Goal: Task Accomplishment & Management: Complete application form

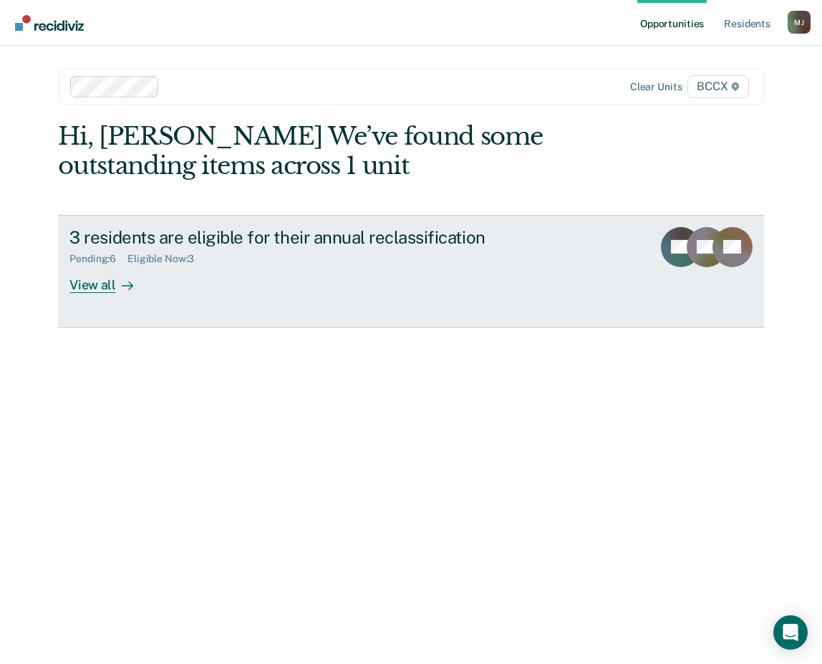
click at [104, 287] on div "View all" at bounding box center [109, 279] width 80 height 28
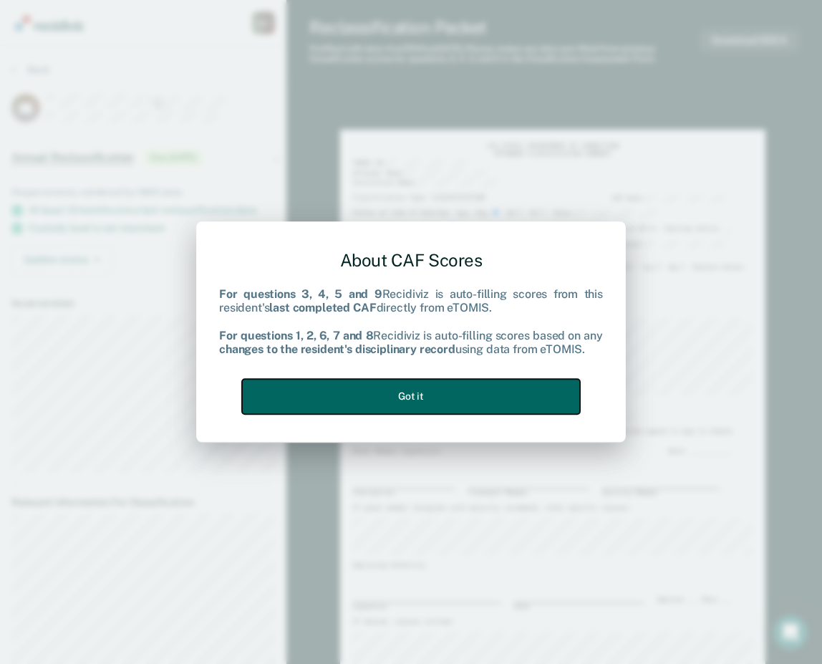
click at [496, 389] on button "Got it" at bounding box center [411, 396] width 338 height 35
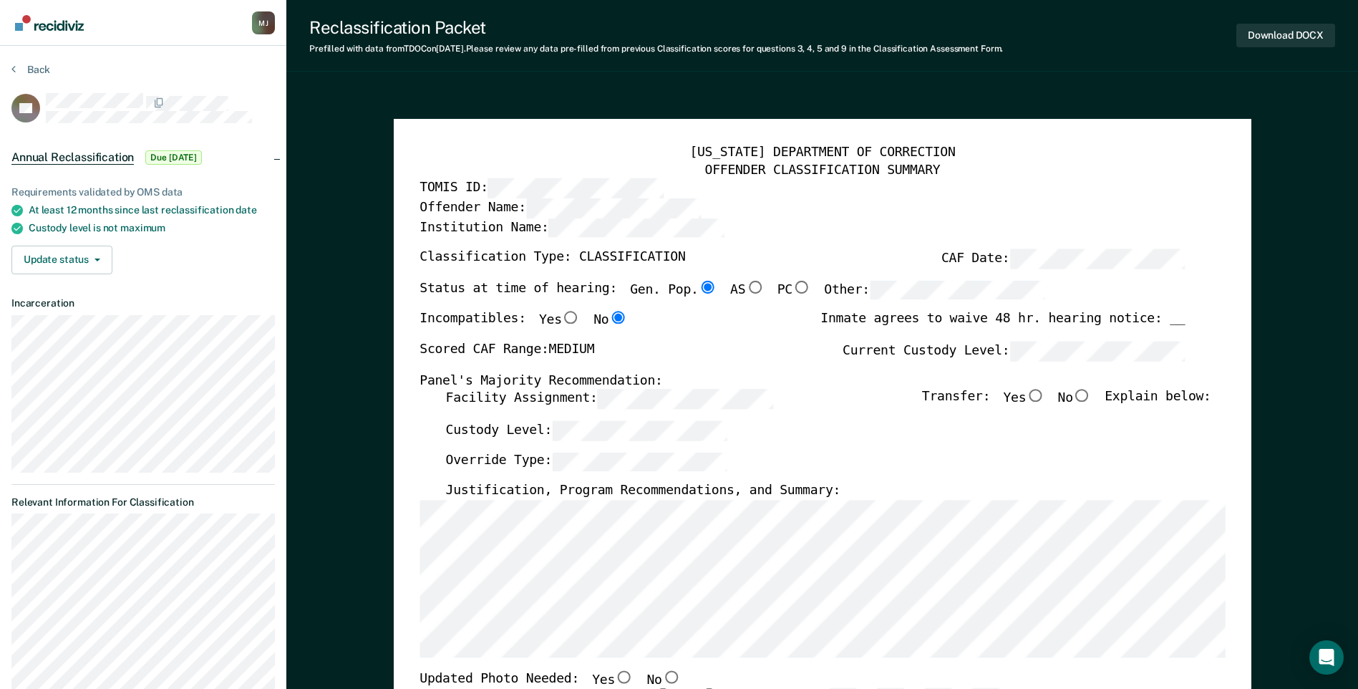
click at [821, 399] on input "No" at bounding box center [1082, 395] width 19 height 13
type textarea "x"
radio input "true"
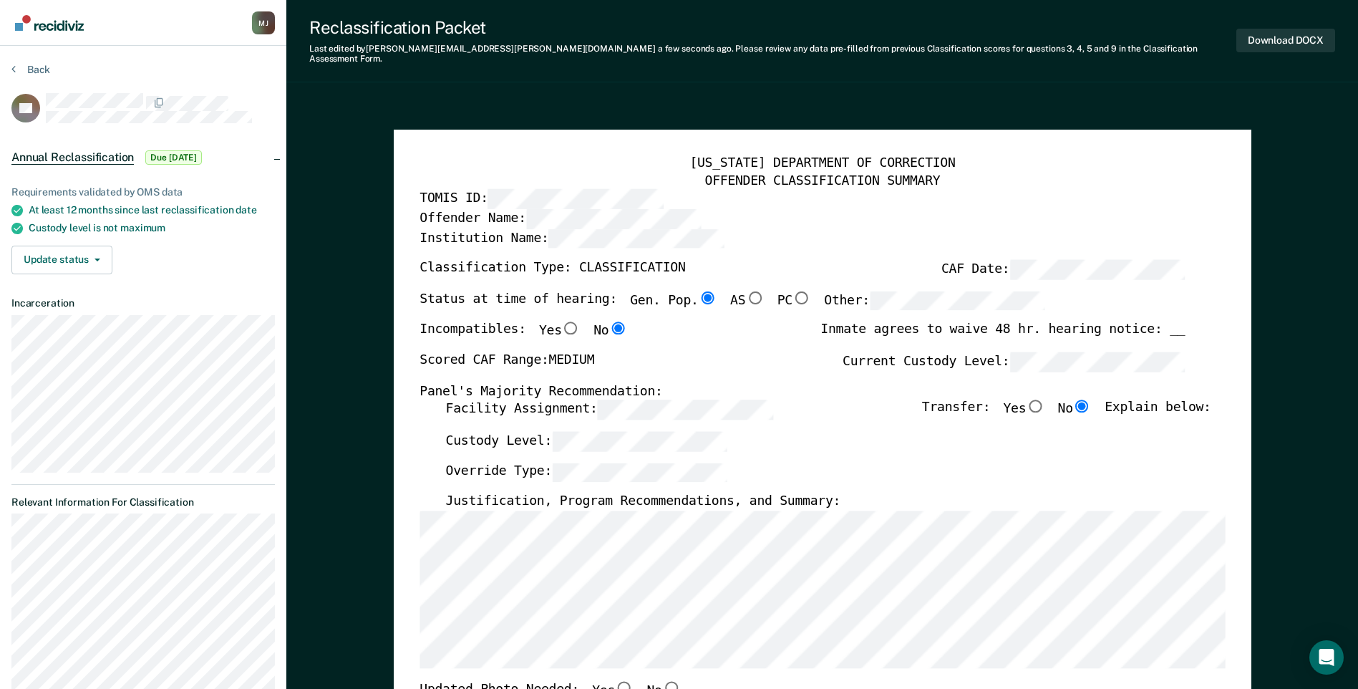
scroll to position [72, 0]
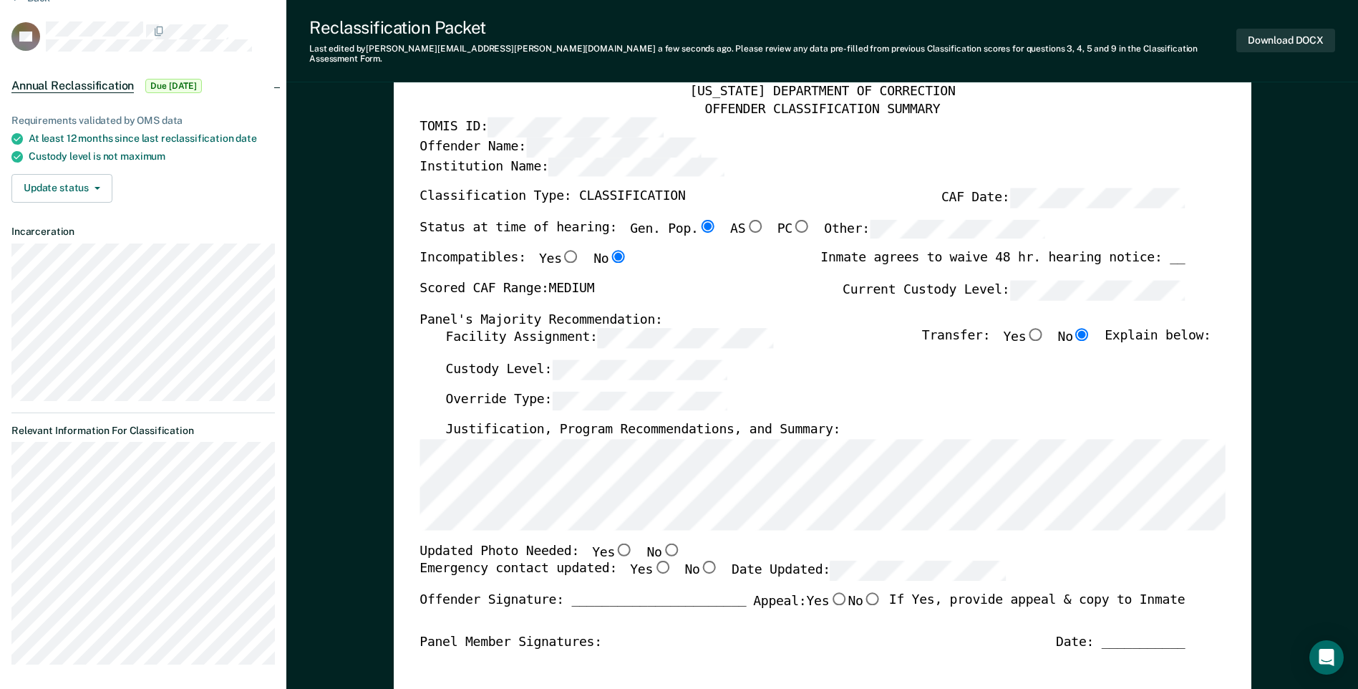
click at [661, 543] on input "No" at bounding box center [670, 549] width 19 height 13
type textarea "x"
radio input "true"
drag, startPoint x: 641, startPoint y: 559, endPoint x: 806, endPoint y: 580, distance: 166.0
click at [653, 561] on input "Yes" at bounding box center [662, 567] width 19 height 13
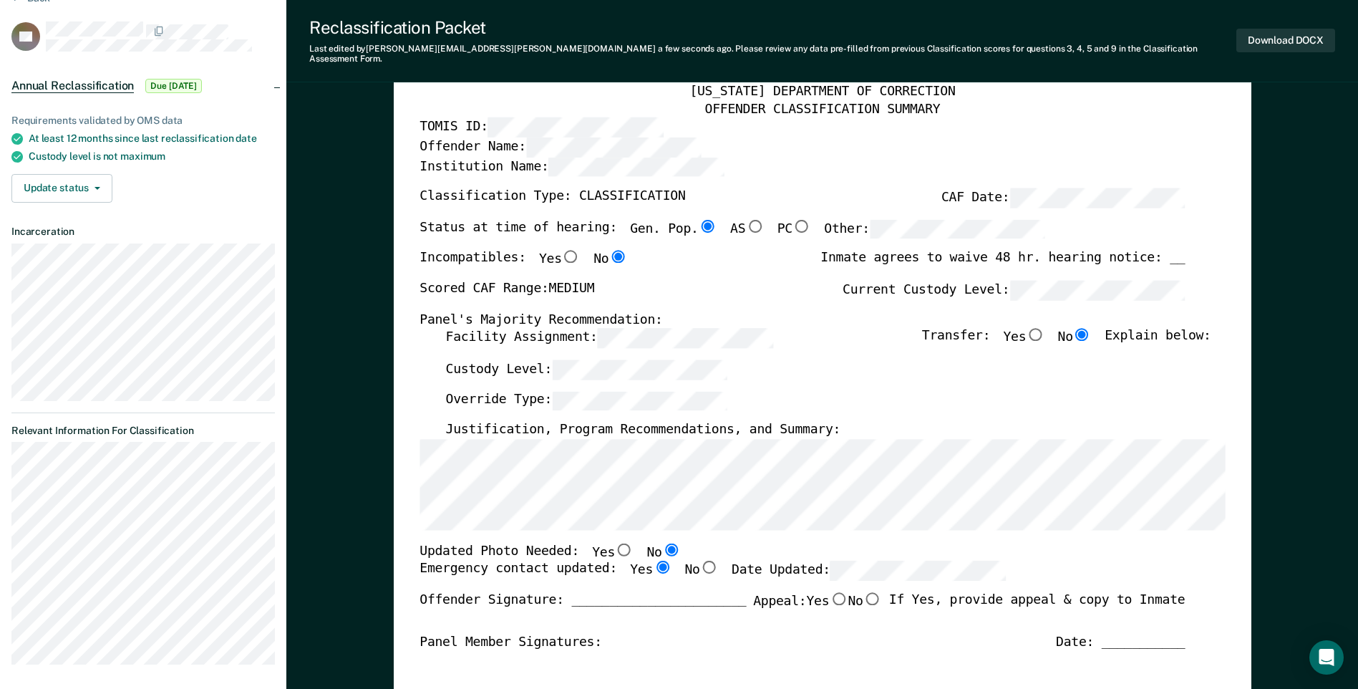
type textarea "x"
radio input "true"
click at [821, 32] on button "Download DOCX" at bounding box center [1285, 41] width 99 height 24
type textarea "x"
